Goal: Task Accomplishment & Management: Manage account settings

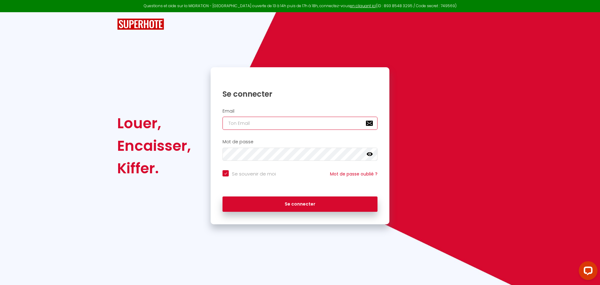
click at [231, 120] on input "email" at bounding box center [300, 123] width 155 height 13
type input "c"
checkbox input "true"
type input "ch"
checkbox input "true"
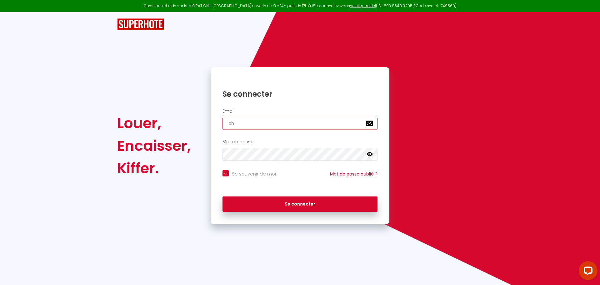
type input "chr"
checkbox input "true"
type input "chri"
checkbox input "true"
type input "[PERSON_NAME]"
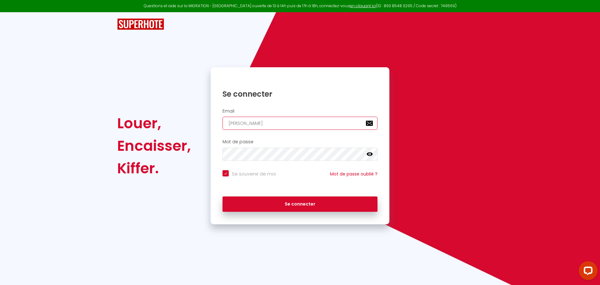
checkbox input "true"
type input "[DEMOGRAPHIC_DATA]"
checkbox input "true"
type input "[DEMOGRAPHIC_DATA]"
checkbox input "true"
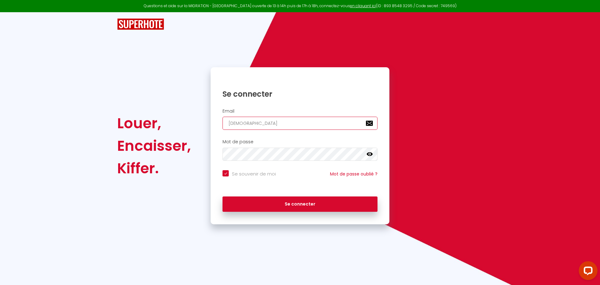
type input "christia"
checkbox input "true"
type input "[DEMOGRAPHIC_DATA]"
checkbox input "true"
type input "[DEMOGRAPHIC_DATA]."
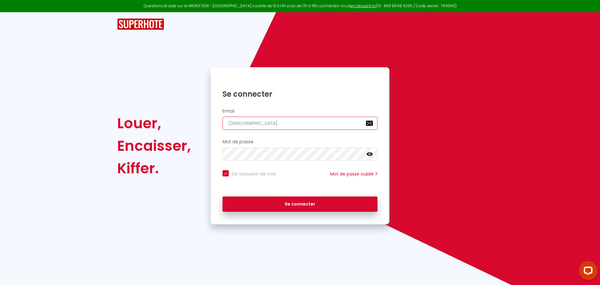
checkbox input "true"
type input "[DEMOGRAPHIC_DATA]b"
checkbox input "true"
type input "[DOMAIN_NAME]"
checkbox input "true"
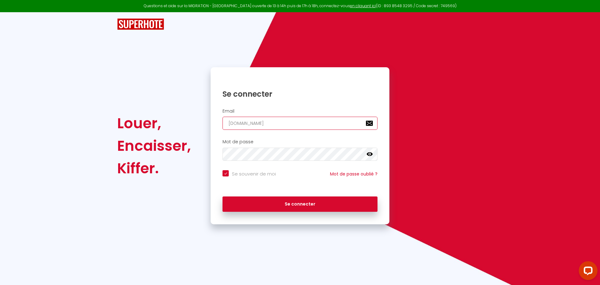
type input "[DEMOGRAPHIC_DATA]ber"
checkbox input "true"
type input "[DEMOGRAPHIC_DATA][PERSON_NAME]"
checkbox input "true"
type input "[DEMOGRAPHIC_DATA]berto"
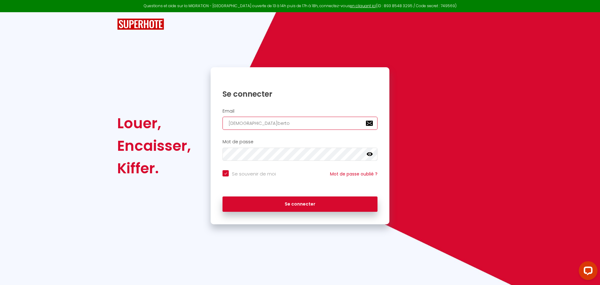
checkbox input "true"
type input "christian.berton"
checkbox input "true"
type input "[DEMOGRAPHIC_DATA]berton6"
checkbox input "true"
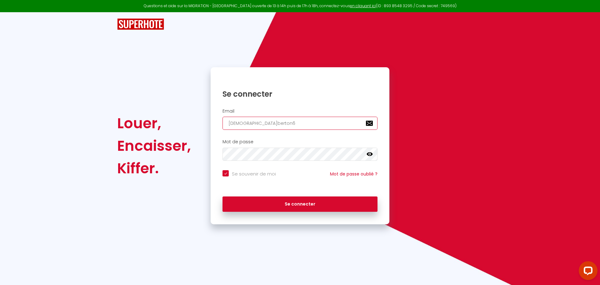
type input "[DEMOGRAPHIC_DATA]berton63"
checkbox input "true"
type input "[DEMOGRAPHIC_DATA]berton63@"
checkbox input "true"
type input "[DEMOGRAPHIC_DATA]"
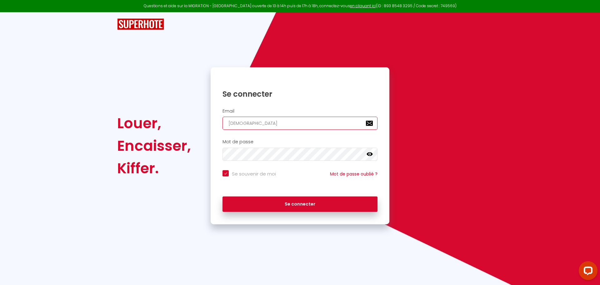
checkbox input "true"
type input "[DEMOGRAPHIC_DATA]"
checkbox input "true"
type input "[DEMOGRAPHIC_DATA]"
checkbox input "true"
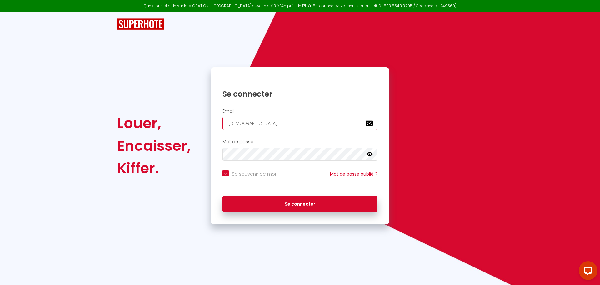
type input "[DEMOGRAPHIC_DATA]"
checkbox input "true"
type input "[DEMOGRAPHIC_DATA]"
checkbox input "true"
type input "[DEMOGRAPHIC_DATA]"
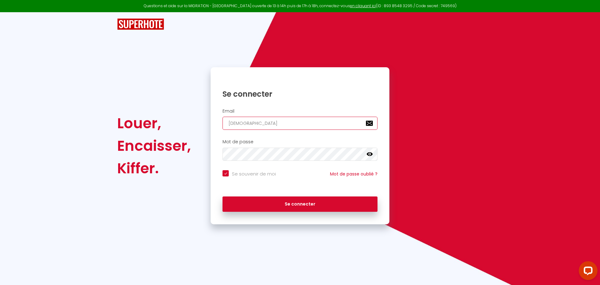
checkbox input "true"
type input "[DEMOGRAPHIC_DATA]."
checkbox input "true"
type input "christian.berton63@orange.f"
checkbox input "true"
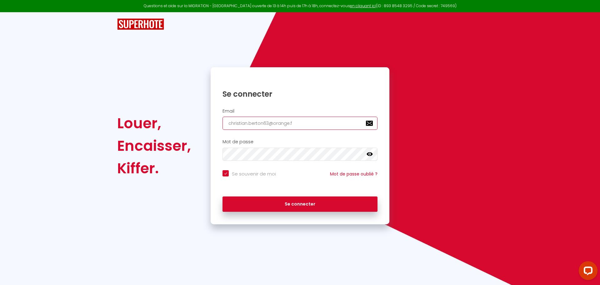
type input "[EMAIL_ADDRESS][DOMAIN_NAME]"
checkbox input "true"
type input "[EMAIL_ADDRESS][DOMAIN_NAME]"
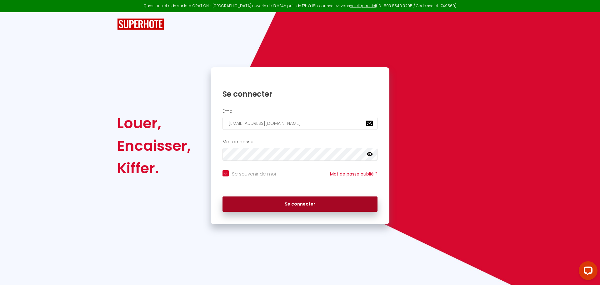
click at [297, 202] on button "Se connecter" at bounding box center [300, 204] width 155 height 16
checkbox input "true"
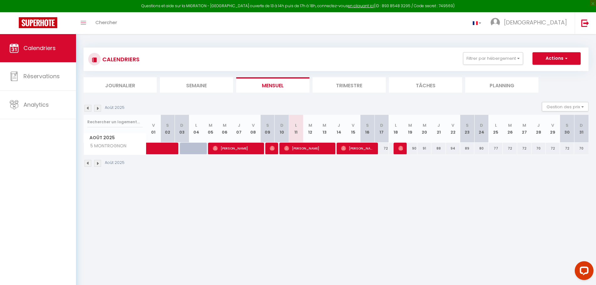
click at [96, 161] on img at bounding box center [97, 163] width 7 height 7
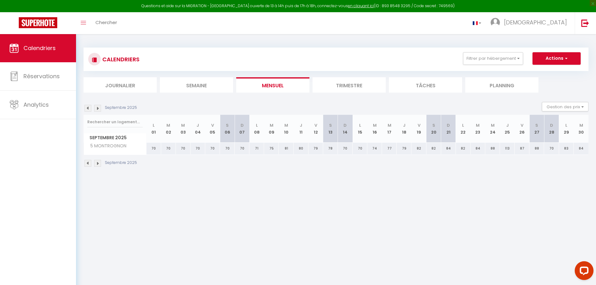
click at [87, 159] on div "Septembre 2025" at bounding box center [335, 164] width 505 height 18
click at [88, 161] on img at bounding box center [87, 163] width 7 height 7
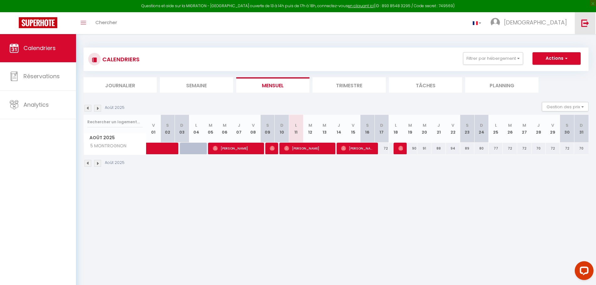
click at [582, 23] on img at bounding box center [585, 23] width 8 height 8
